Goal: Information Seeking & Learning: Check status

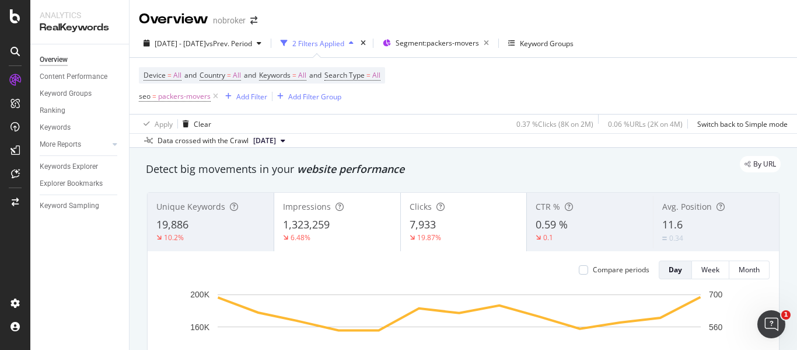
click at [588, 221] on div "0.59 %" at bounding box center [590, 224] width 109 height 15
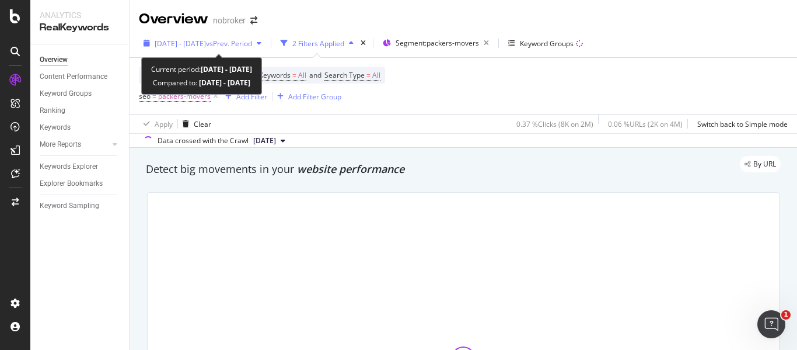
click at [252, 47] on span "vs Prev. Period" at bounding box center [229, 44] width 46 height 10
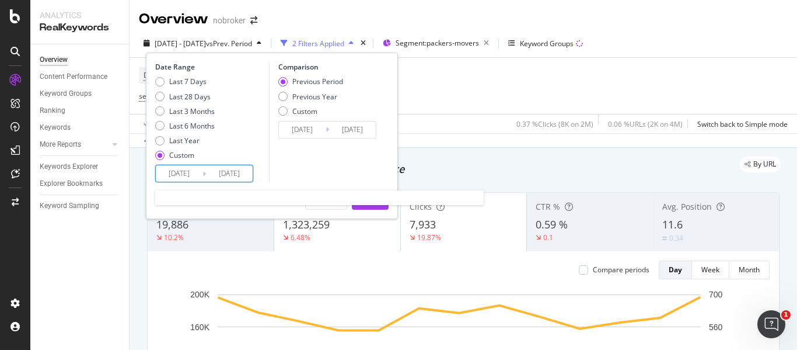
click at [230, 176] on input "2025/09/13" at bounding box center [229, 173] width 47 height 16
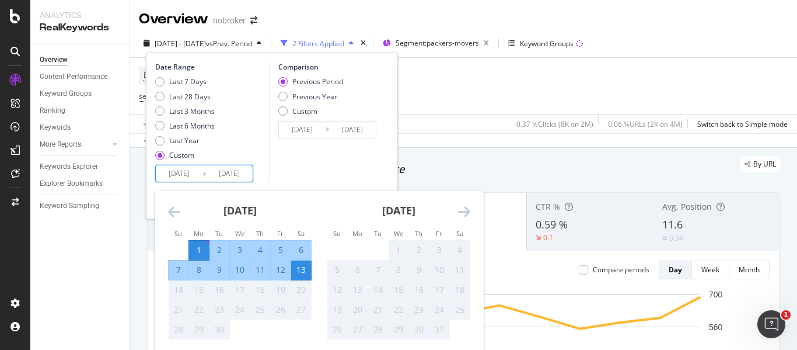
click at [450, 88] on div "Device = All and Country = All and Keywords = All and Search Type = All seo = p…" at bounding box center [463, 86] width 649 height 56
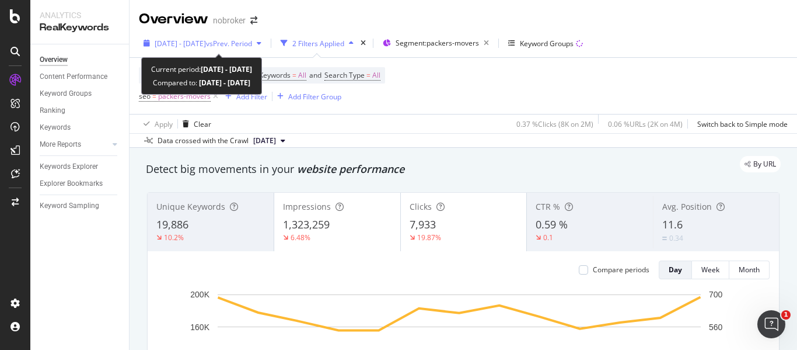
click at [252, 41] on span "vs Prev. Period" at bounding box center [229, 44] width 46 height 10
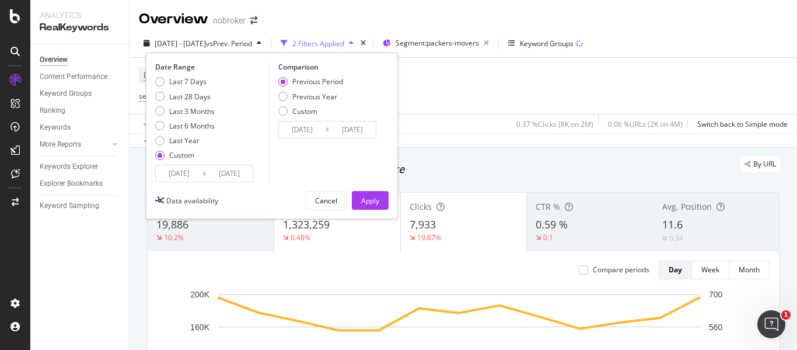
click at [238, 175] on input "2025/09/13" at bounding box center [229, 173] width 47 height 16
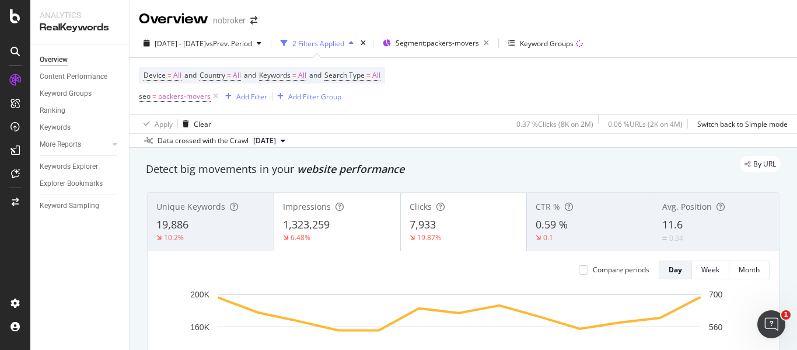
click at [474, 74] on div "Device = All and Country = All and Keywords = All and Search Type = All seo = p…" at bounding box center [463, 86] width 649 height 56
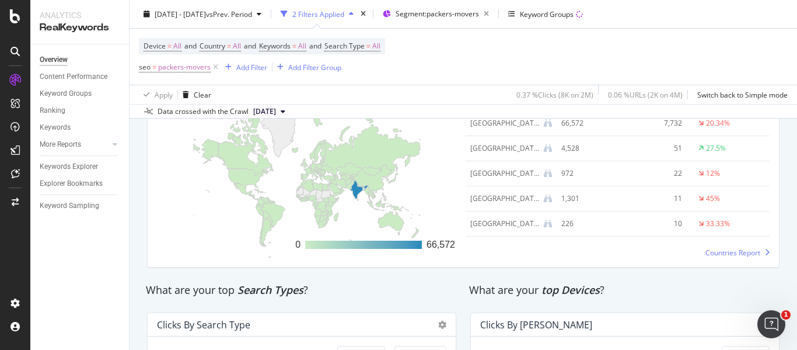
scroll to position [1791, 0]
